Goal: Information Seeking & Learning: Learn about a topic

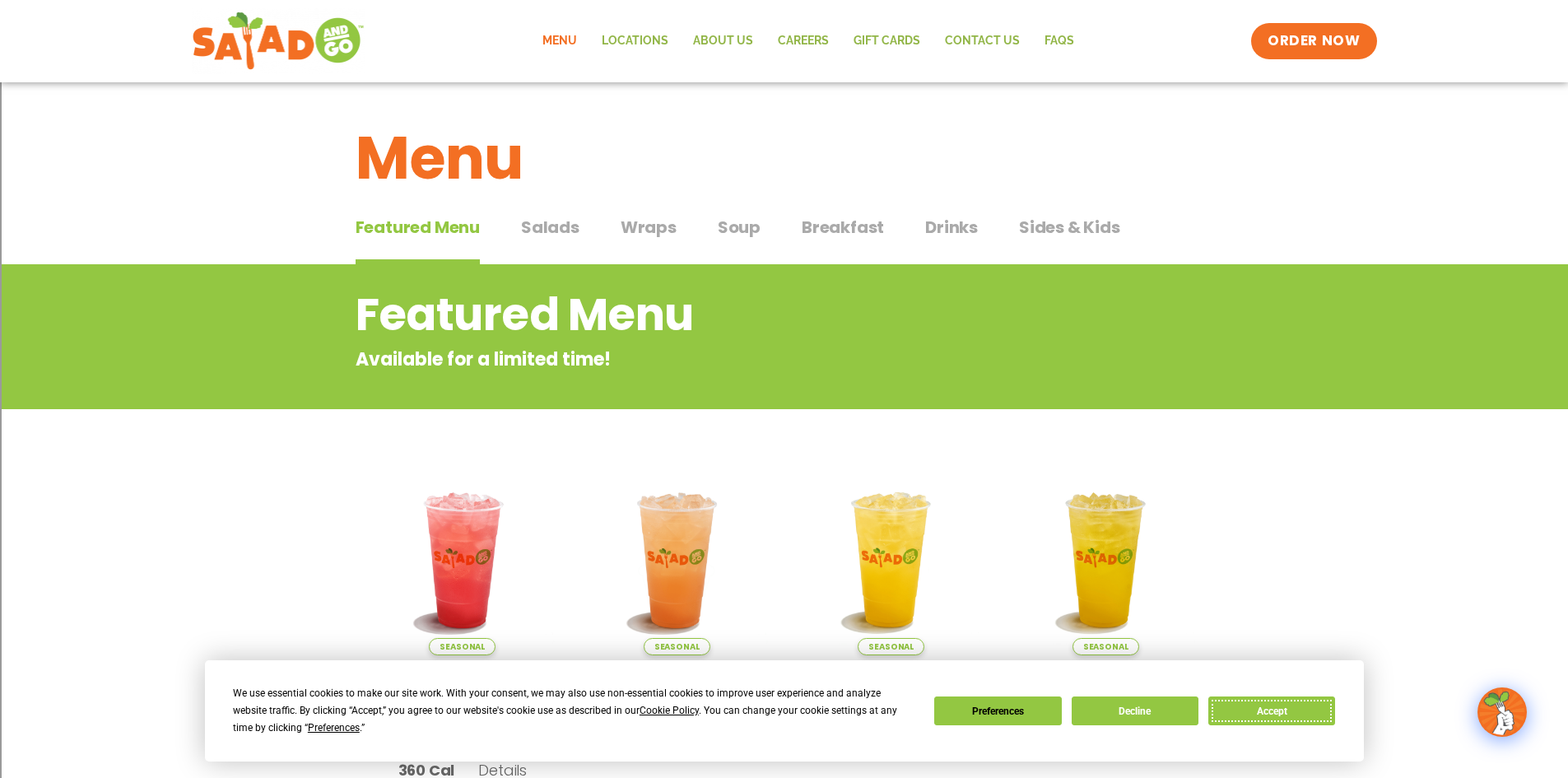
click at [1252, 715] on button "Accept" at bounding box center [1272, 711] width 126 height 28
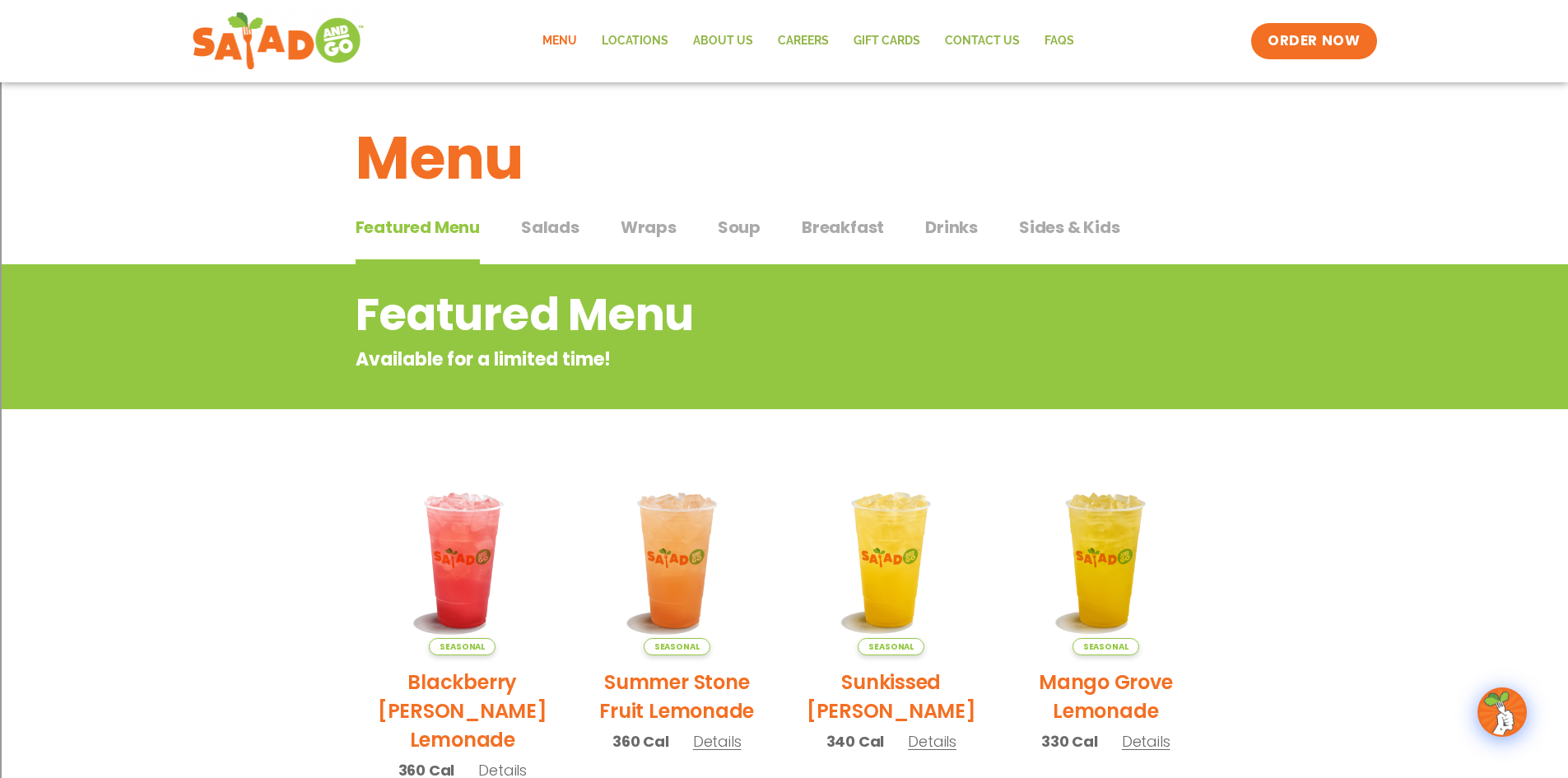
click at [545, 232] on span "Salads" at bounding box center [549, 227] width 58 height 25
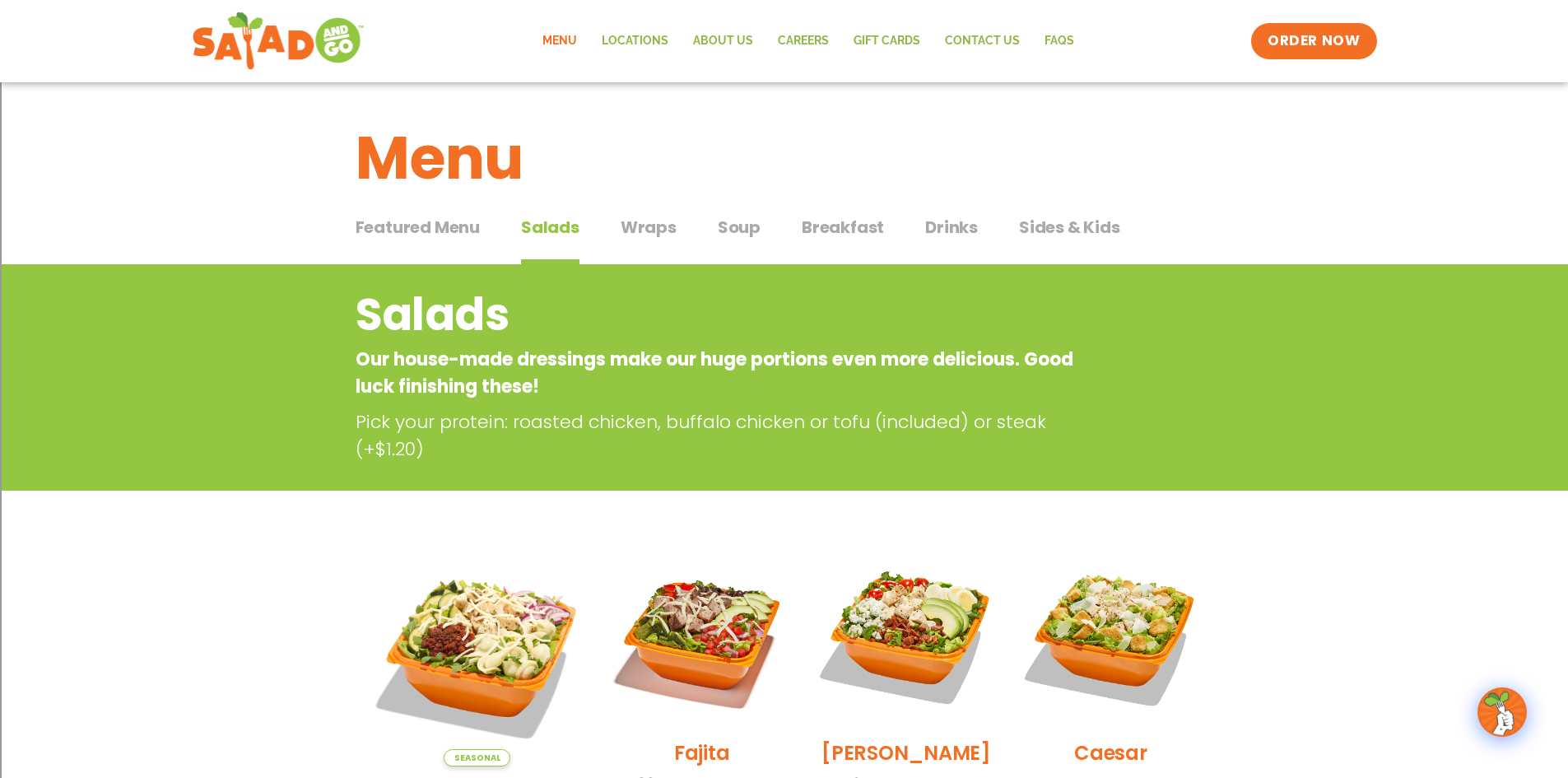
click at [655, 238] on span "Wraps" at bounding box center [648, 227] width 56 height 25
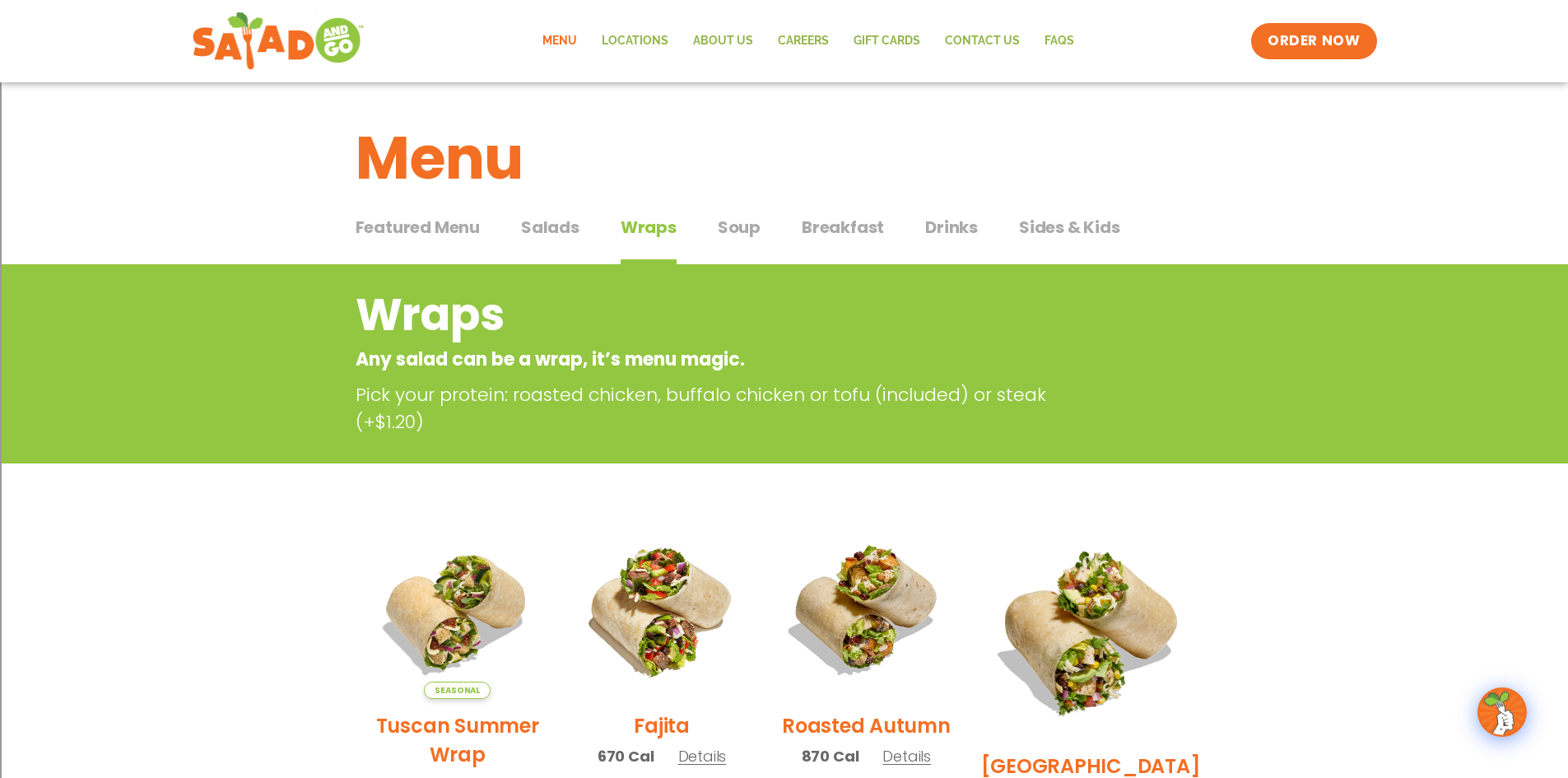
click at [839, 222] on span "Breakfast" at bounding box center [843, 227] width 83 height 25
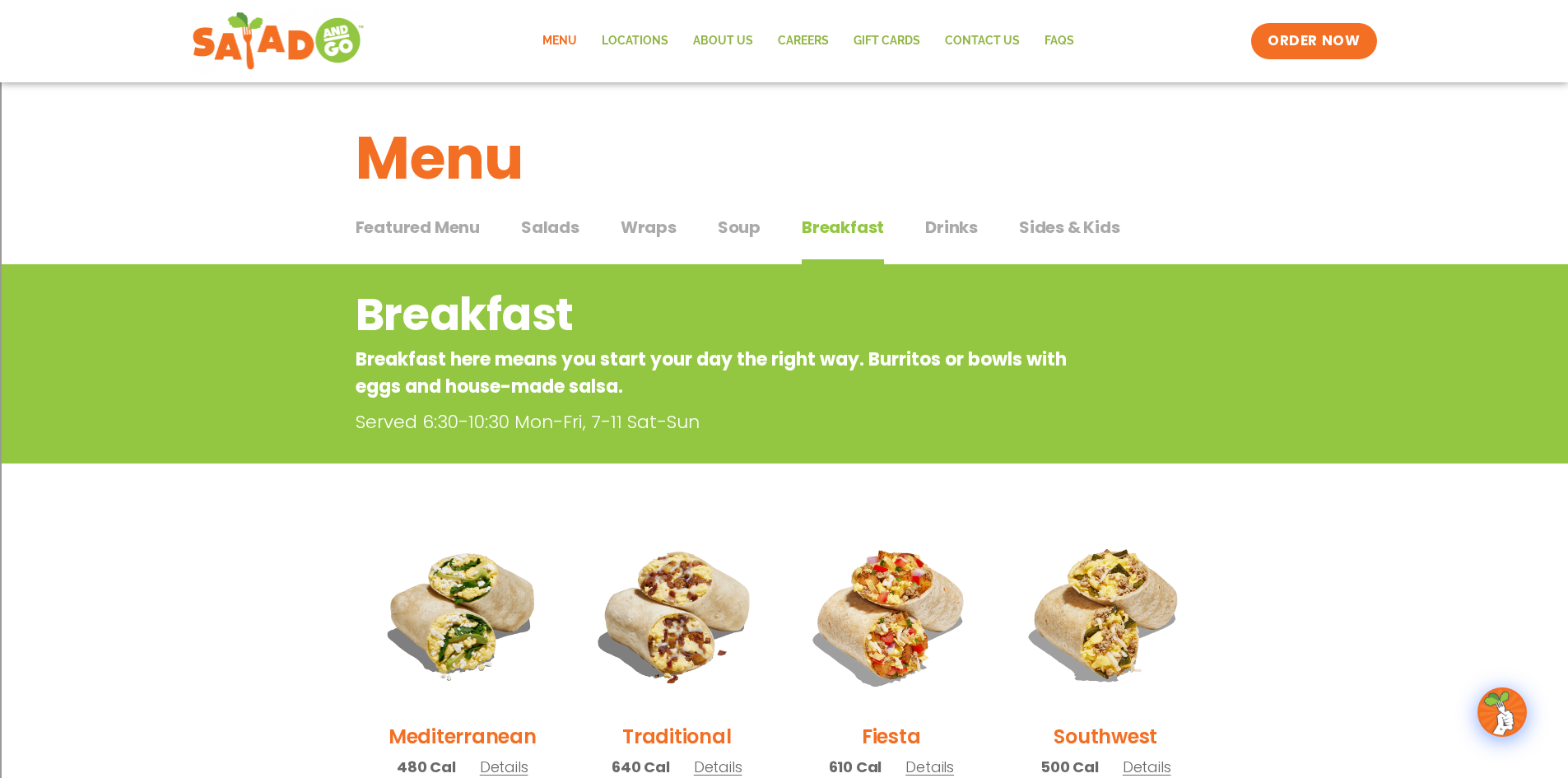
click at [1044, 216] on span "Sides & Kids" at bounding box center [1069, 227] width 102 height 25
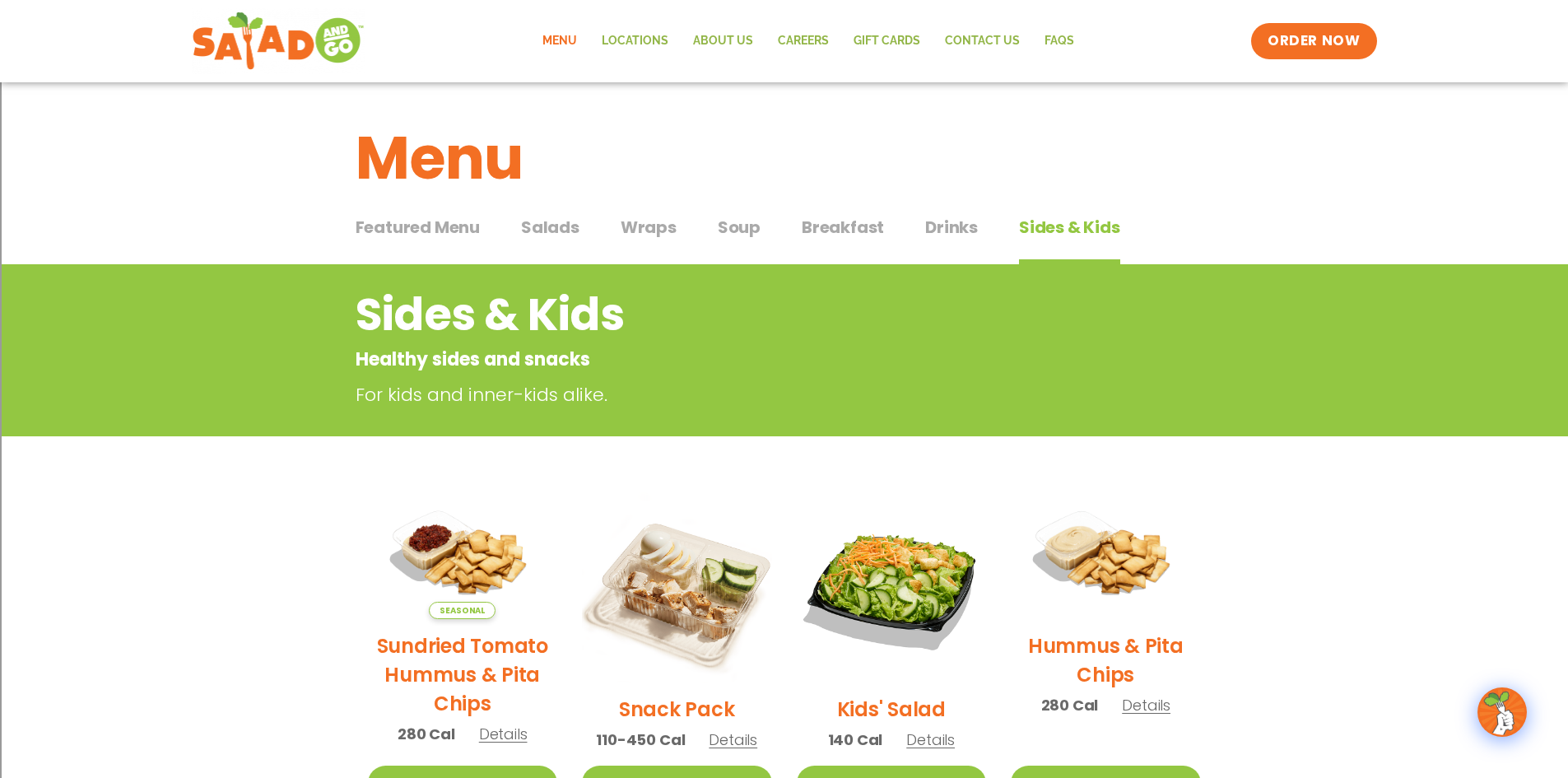
scroll to position [164, 0]
